Goal: Navigation & Orientation: Find specific page/section

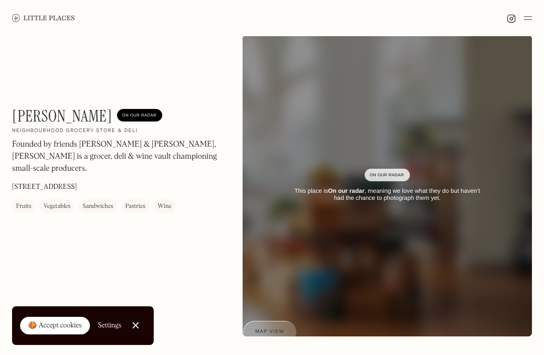
scroll to position [2, 0]
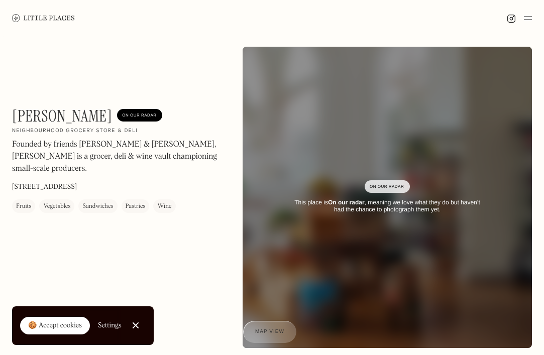
click at [61, 12] on link at bounding box center [43, 18] width 63 height 36
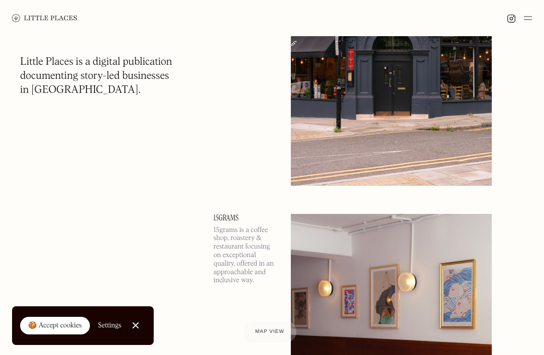
scroll to position [1794, 0]
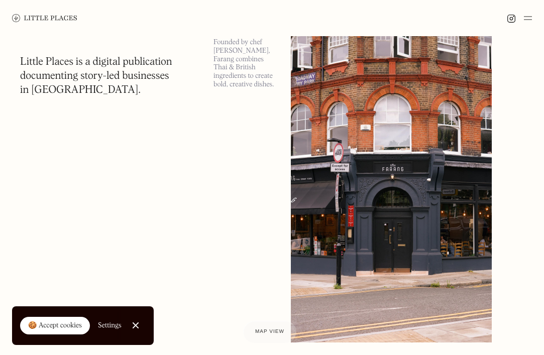
click at [530, 20] on img at bounding box center [528, 18] width 8 height 12
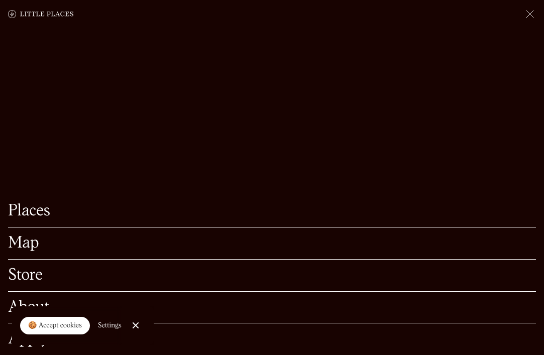
click at [27, 250] on link "Map" at bounding box center [272, 244] width 528 height 16
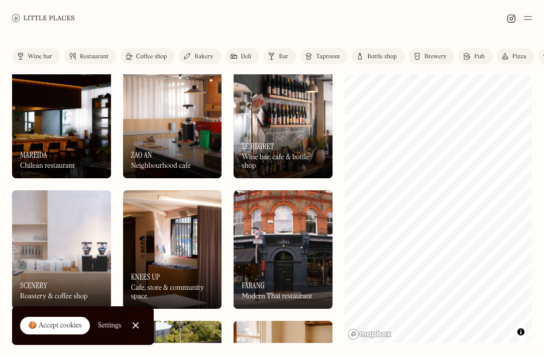
scroll to position [29, 0]
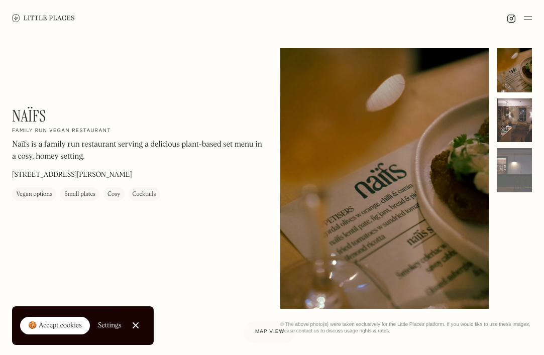
click at [515, 134] on div at bounding box center [514, 121] width 35 height 44
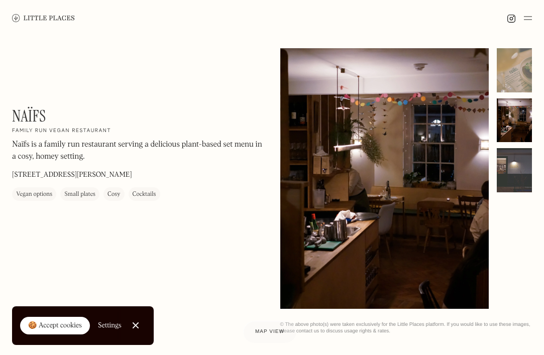
click at [518, 157] on div at bounding box center [514, 170] width 35 height 44
